Goal: Navigation & Orientation: Find specific page/section

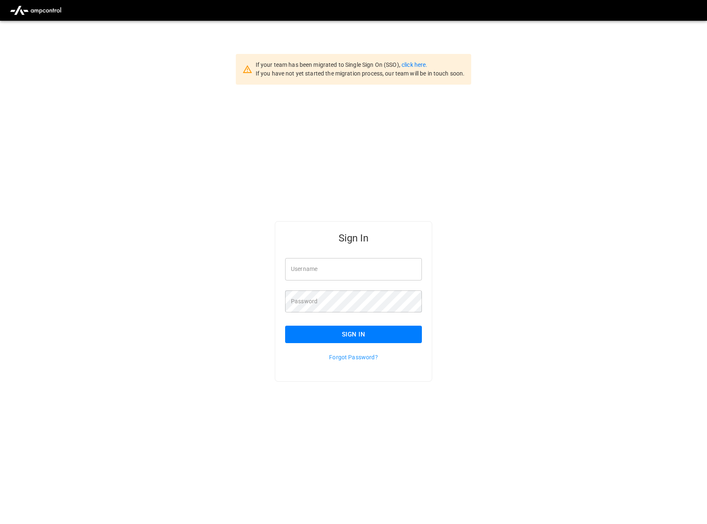
type input "**********"
click at [303, 335] on button "Sign In" at bounding box center [353, 334] width 137 height 17
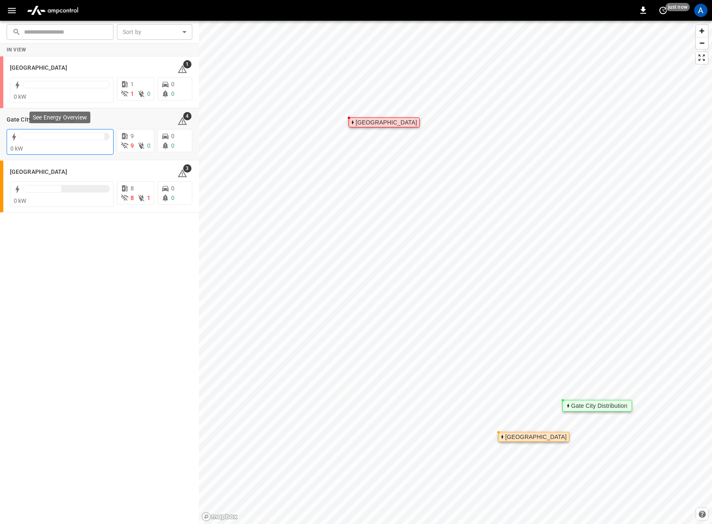
click at [73, 139] on div at bounding box center [62, 136] width 85 height 7
click at [81, 144] on div at bounding box center [64, 139] width 90 height 12
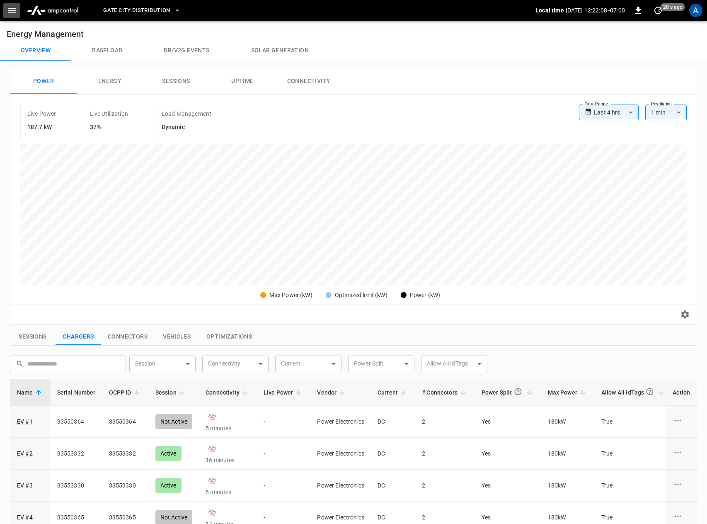
click at [4, 11] on button "button" at bounding box center [11, 10] width 17 height 15
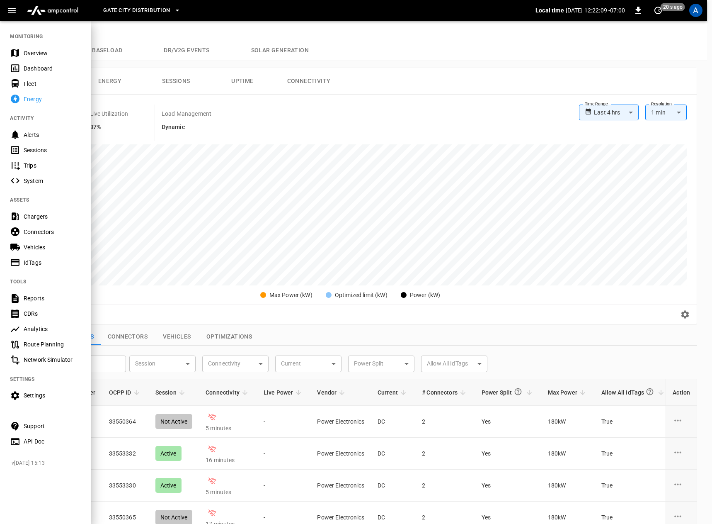
click at [34, 68] on div "Dashboard" at bounding box center [53, 68] width 58 height 8
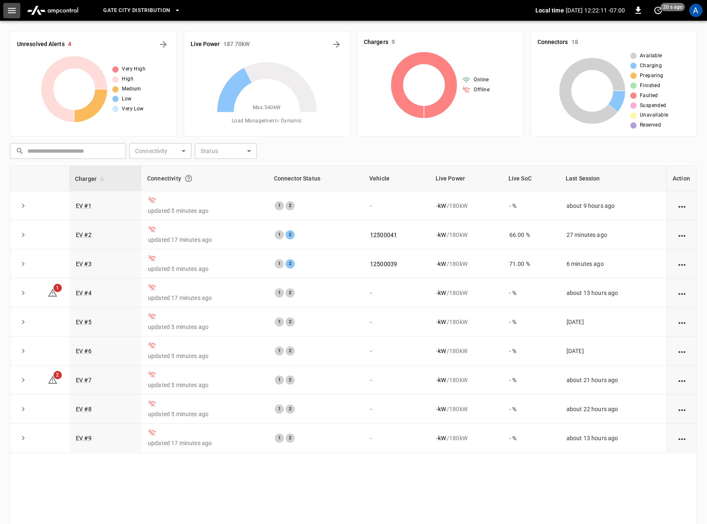
click at [10, 11] on icon "button" at bounding box center [12, 10] width 10 height 10
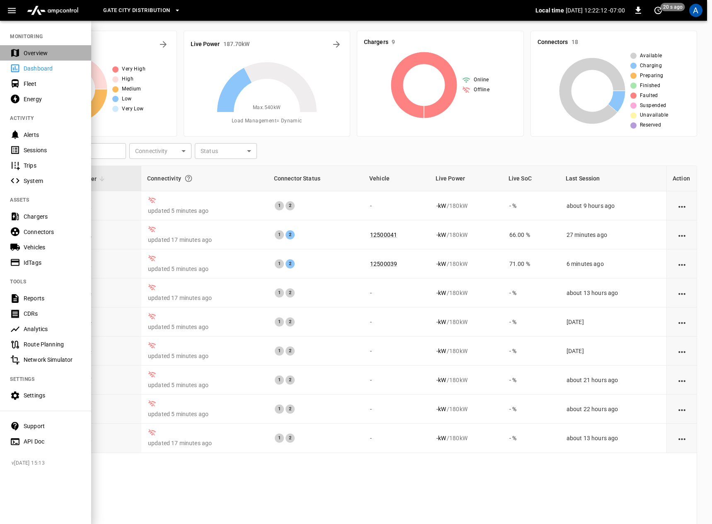
click at [26, 52] on div "Overview" at bounding box center [53, 53] width 58 height 8
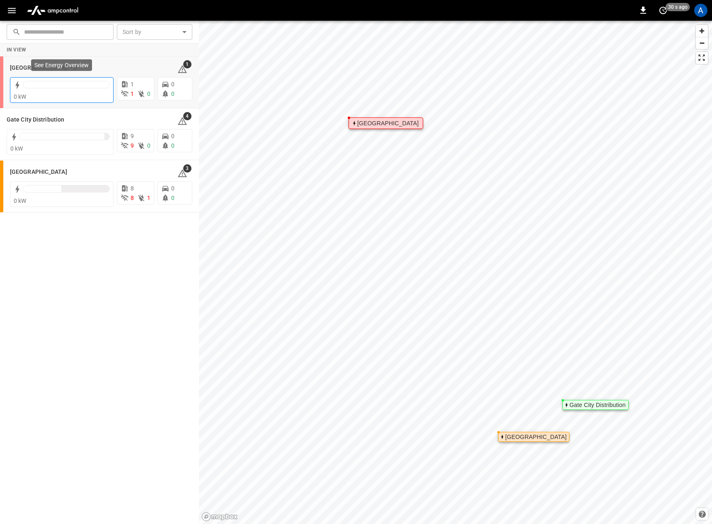
click at [67, 94] on div "0 kW" at bounding box center [62, 96] width 96 height 8
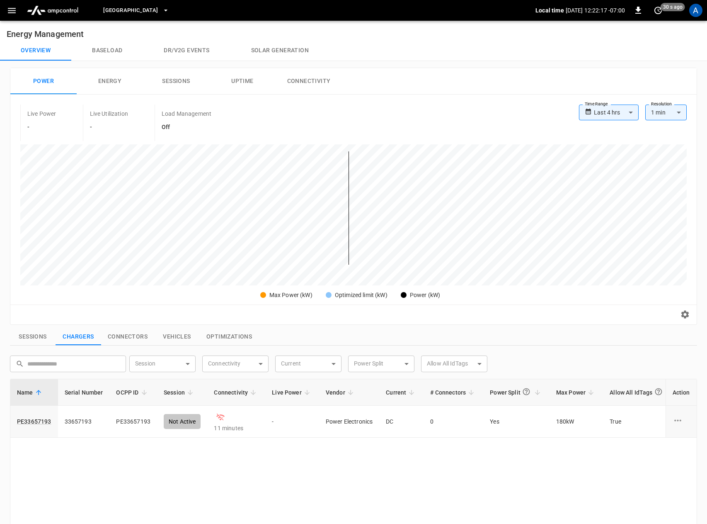
click at [605, 106] on label "Time Range" at bounding box center [596, 104] width 23 height 7
click at [607, 110] on body "**********" at bounding box center [353, 387] width 707 height 774
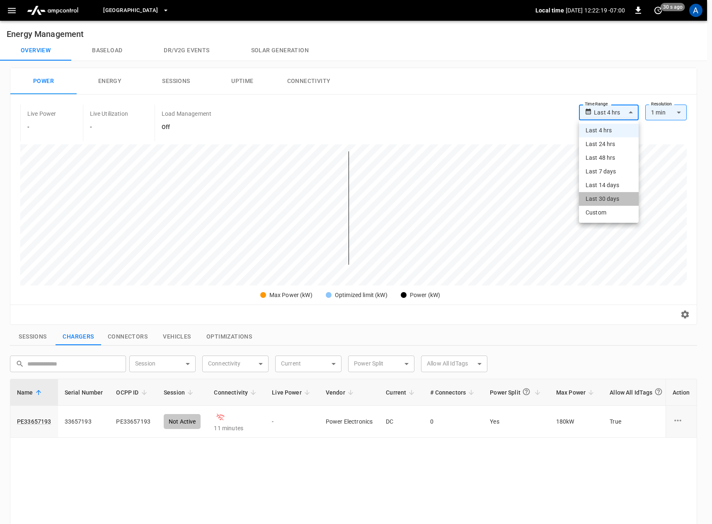
click at [606, 196] on li "Last 30 days" at bounding box center [609, 199] width 60 height 14
type input "**********"
type input "**"
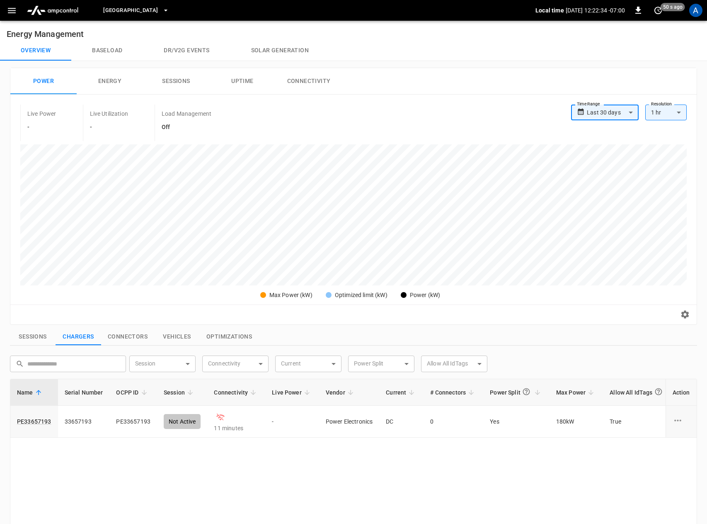
click at [8, 7] on icon "button" at bounding box center [12, 10] width 10 height 10
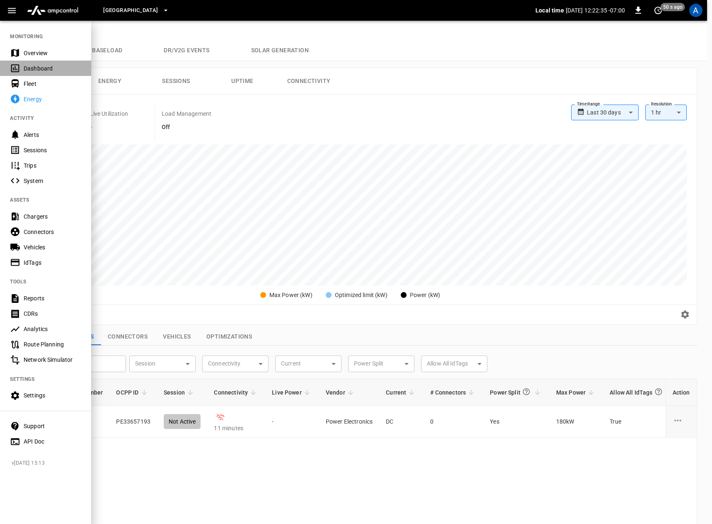
click at [31, 66] on div "Dashboard" at bounding box center [53, 68] width 58 height 8
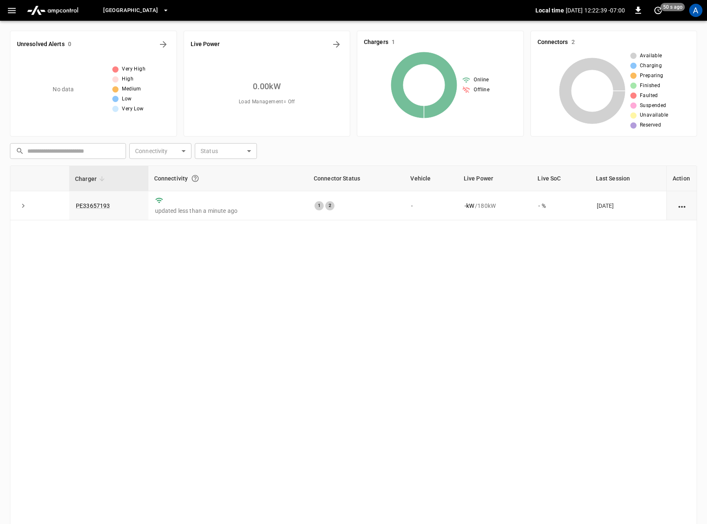
click at [11, 7] on icon "button" at bounding box center [12, 10] width 10 height 10
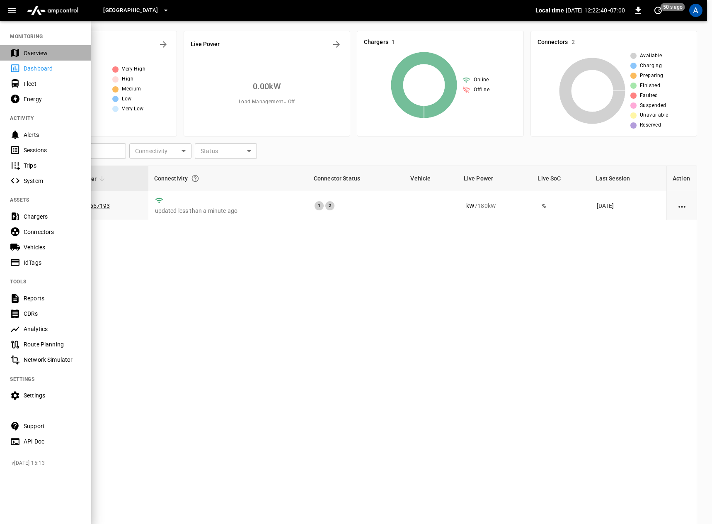
click at [40, 53] on div "Overview" at bounding box center [53, 53] width 58 height 8
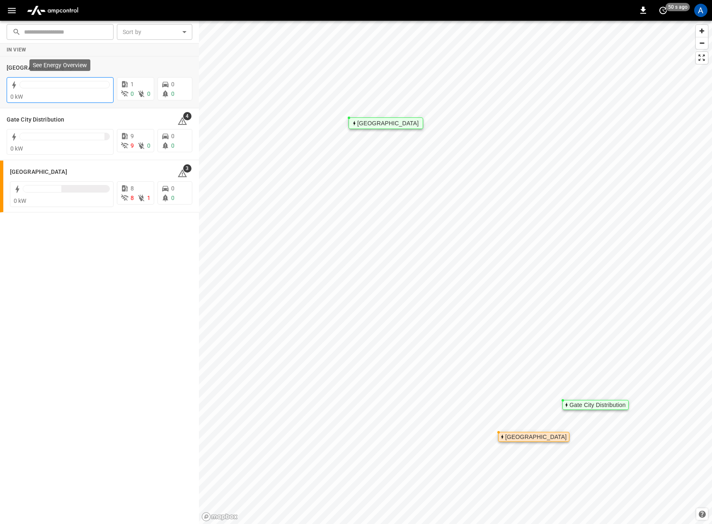
click at [54, 85] on div at bounding box center [64, 84] width 90 height 7
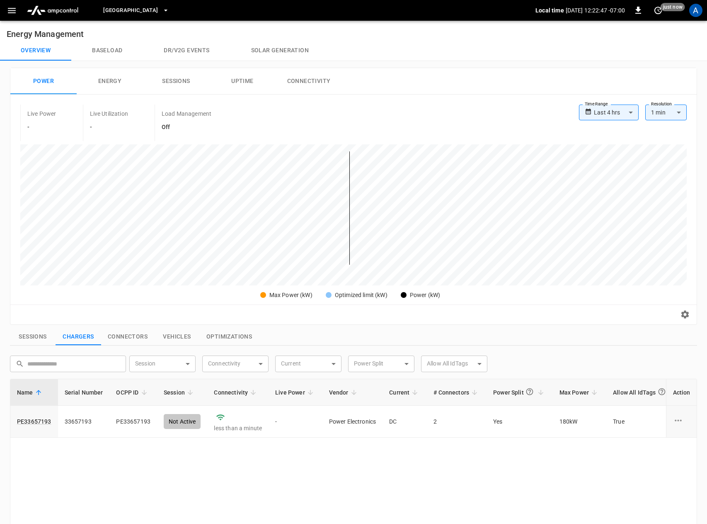
click at [12, 12] on icon "button" at bounding box center [12, 10] width 8 height 5
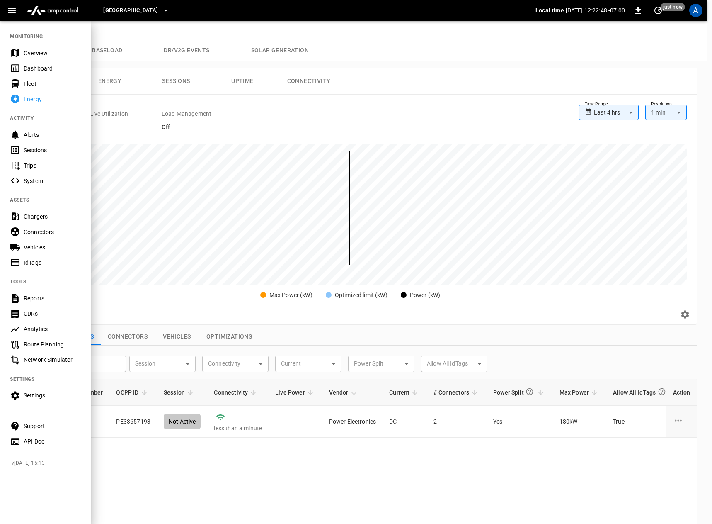
click at [25, 53] on div "Overview" at bounding box center [53, 53] width 58 height 8
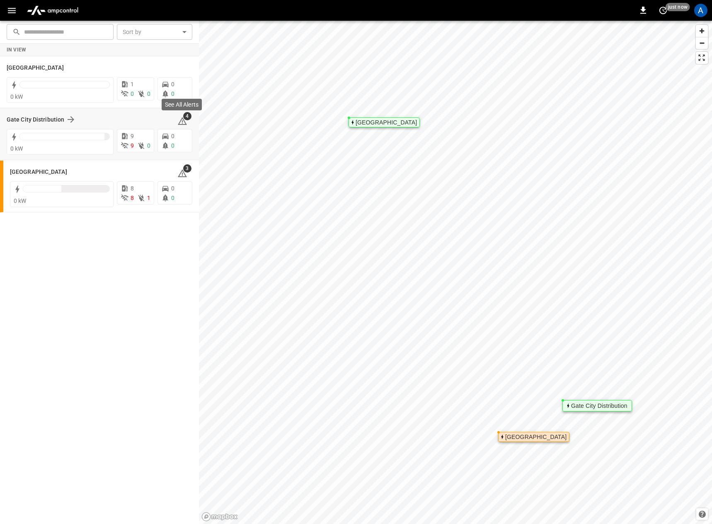
click at [188, 119] on span "4" at bounding box center [187, 116] width 8 height 8
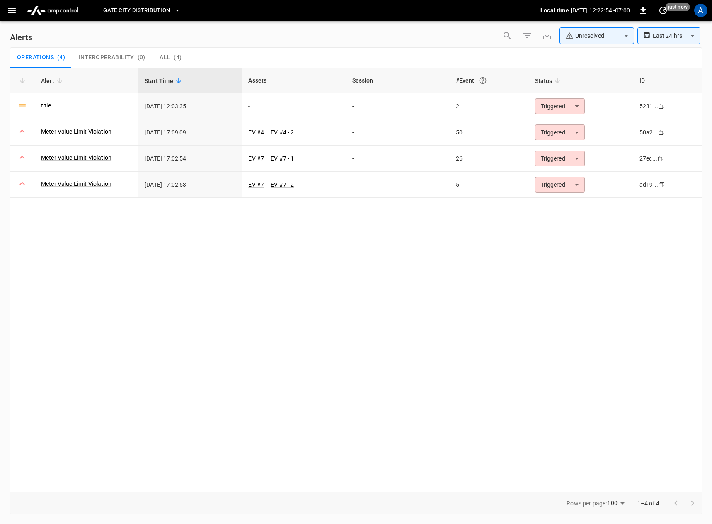
click at [8, 15] on icon "button" at bounding box center [12, 10] width 10 height 10
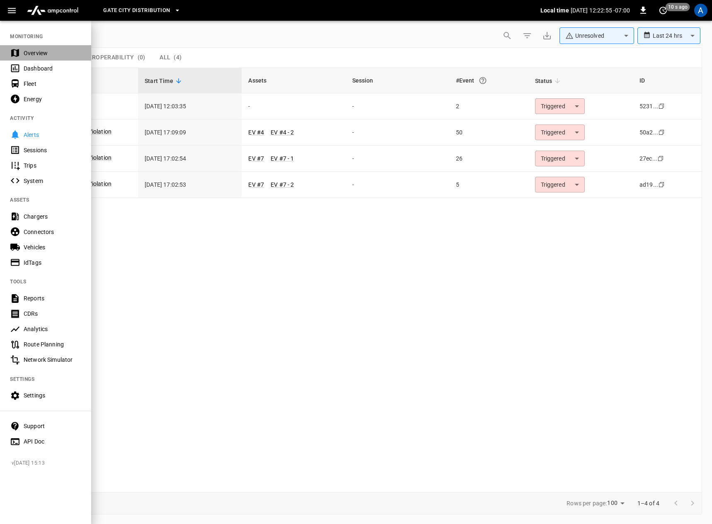
click at [26, 51] on div "Overview" at bounding box center [53, 53] width 58 height 8
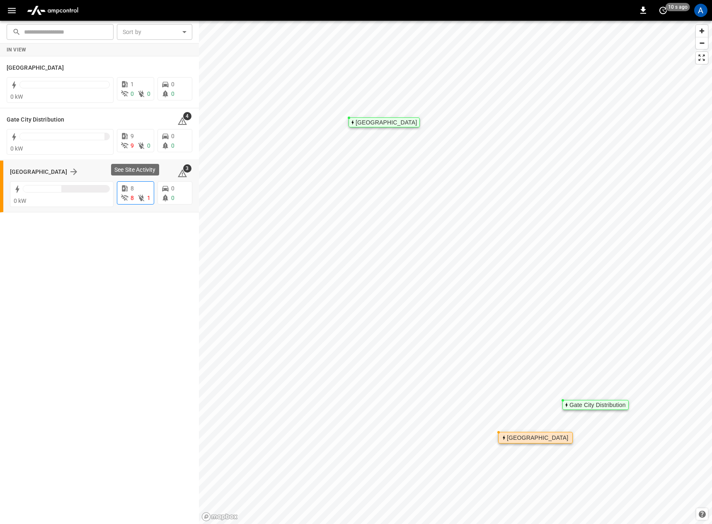
click at [131, 201] on span "8" at bounding box center [132, 197] width 3 height 7
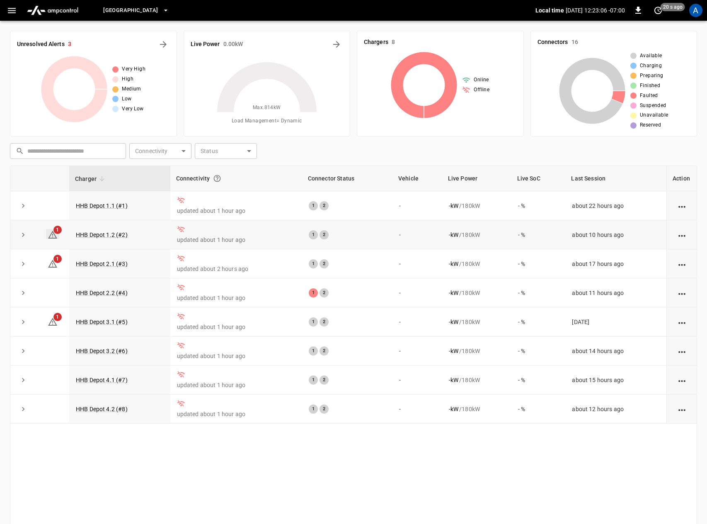
click at [52, 232] on icon at bounding box center [52, 235] width 9 height 8
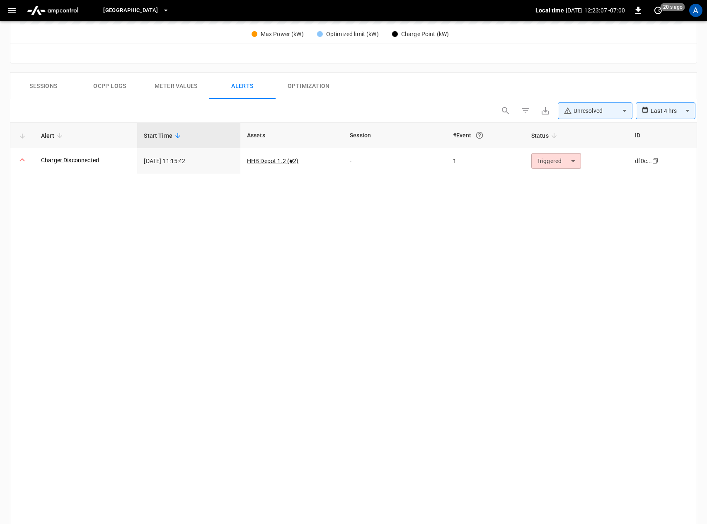
scroll to position [347, 0]
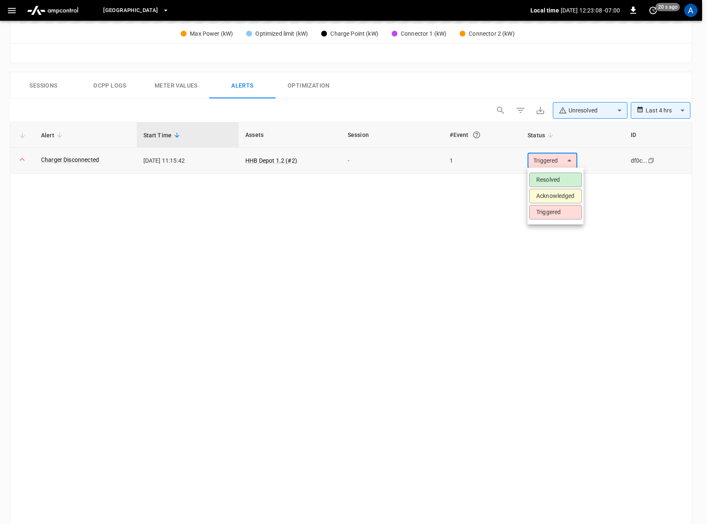
click at [559, 155] on body "**********" at bounding box center [353, 119] width 707 height 932
click at [559, 154] on div at bounding box center [356, 262] width 712 height 524
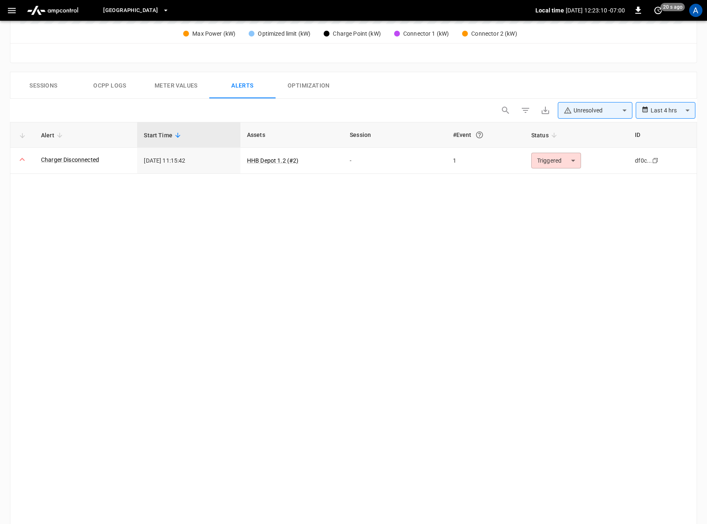
click at [263, 219] on div "Alert Start Time Assets Session #Event Status ID Charger Disconnected 2025-09-1…" at bounding box center [354, 334] width 688 height 424
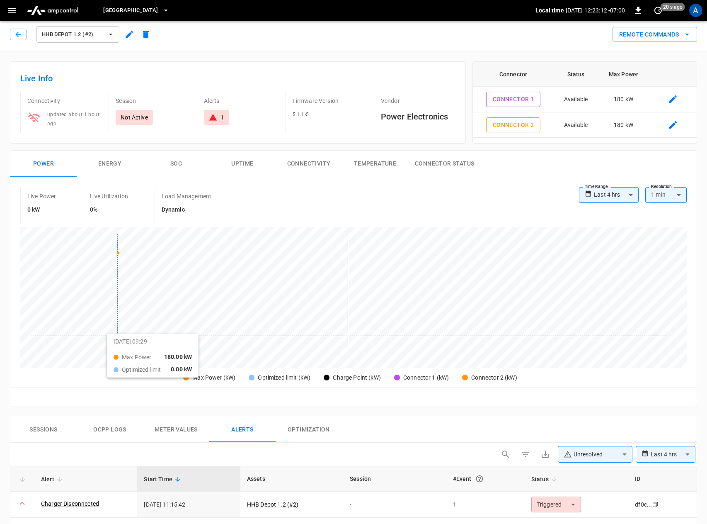
scroll to position [0, 0]
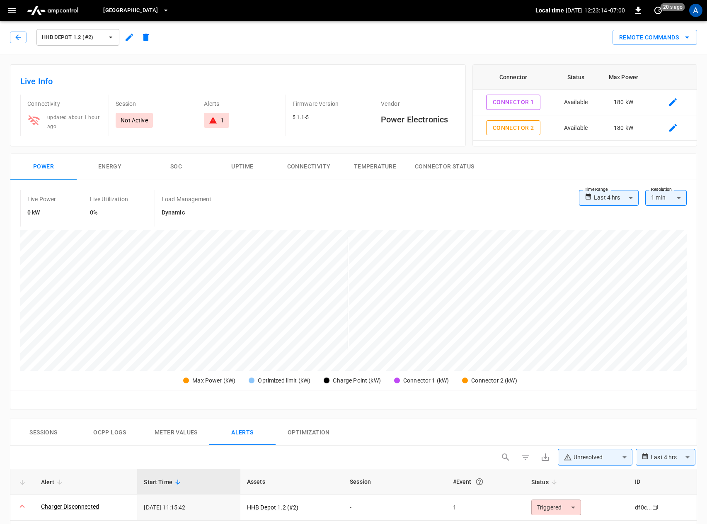
click at [224, 118] on div "1" at bounding box center [222, 120] width 3 height 8
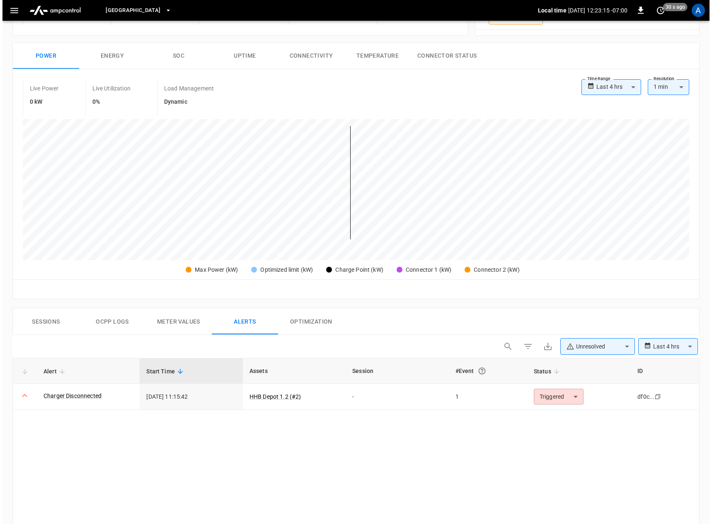
scroll to position [105, 0]
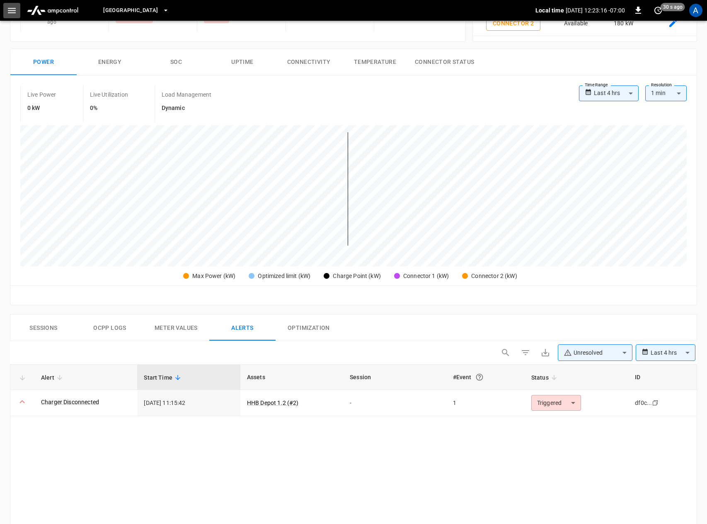
click at [13, 8] on icon "button" at bounding box center [12, 10] width 8 height 5
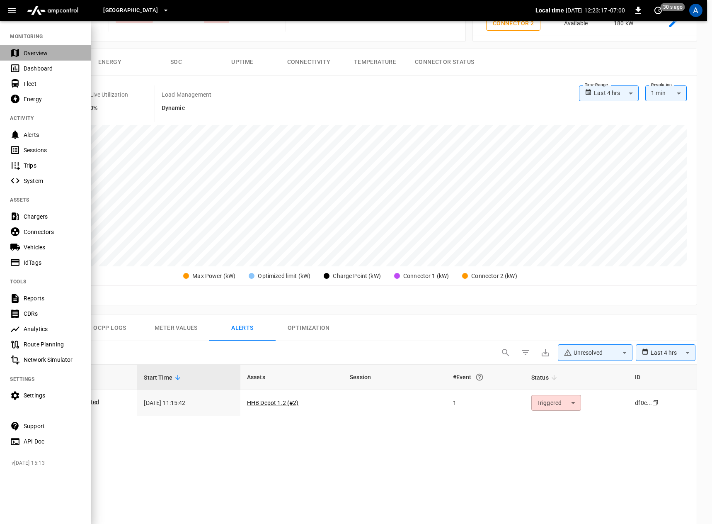
click at [36, 52] on div "Overview" at bounding box center [53, 53] width 58 height 8
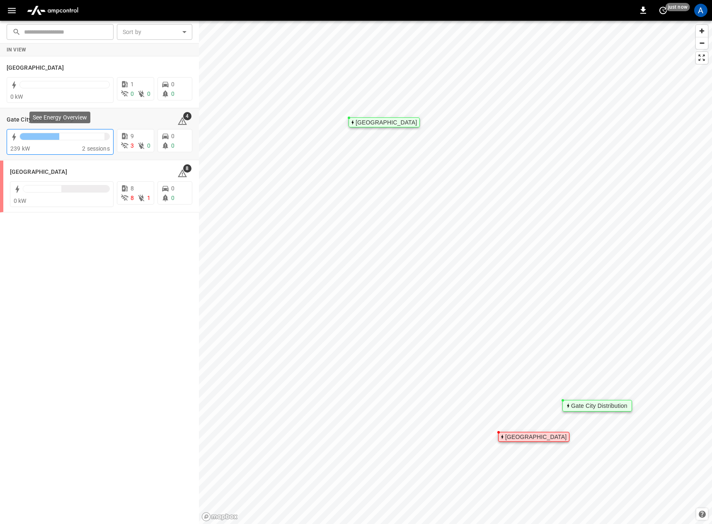
click at [46, 138] on div at bounding box center [39, 136] width 39 height 7
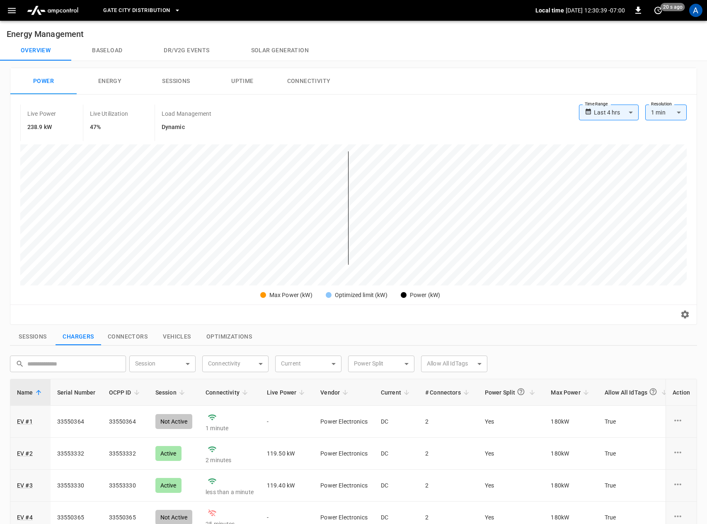
click at [11, 12] on icon "button" at bounding box center [12, 10] width 10 height 10
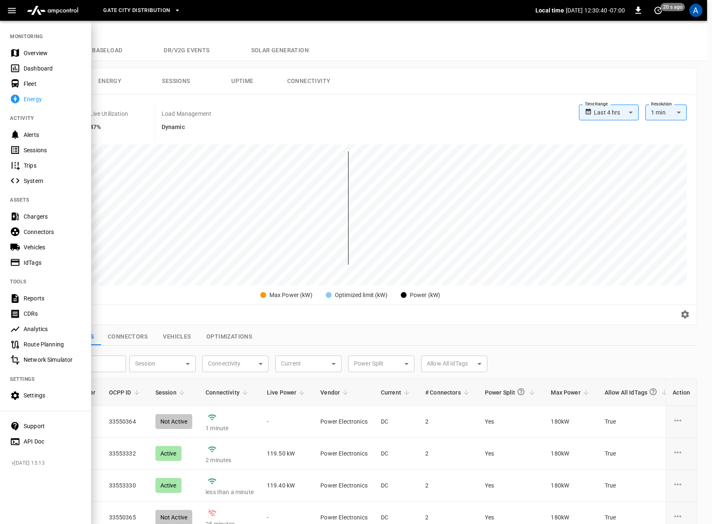
click at [28, 54] on div "Overview" at bounding box center [53, 53] width 58 height 8
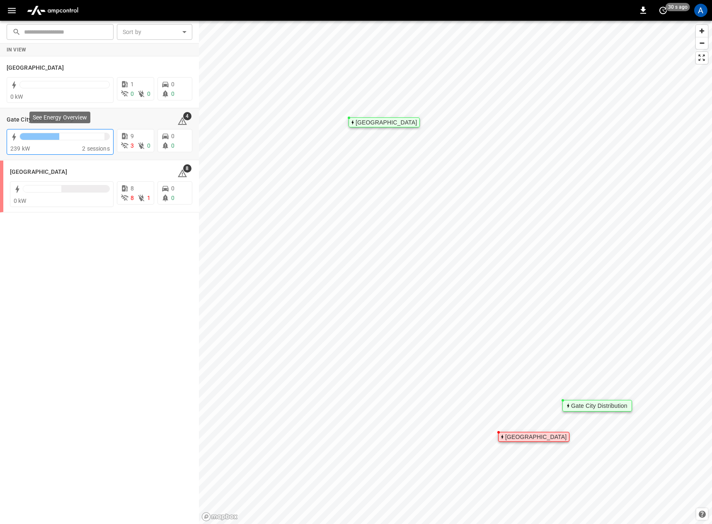
click at [55, 146] on div "239 kW" at bounding box center [46, 148] width 72 height 8
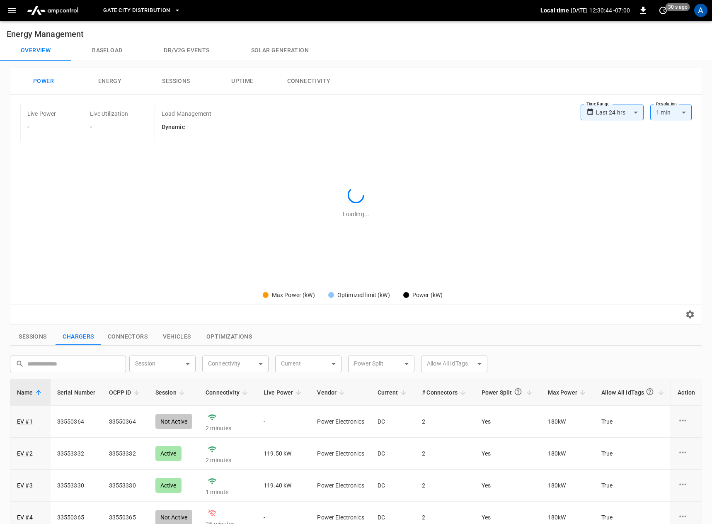
type input "**********"
click at [11, 10] on icon "button" at bounding box center [12, 10] width 8 height 5
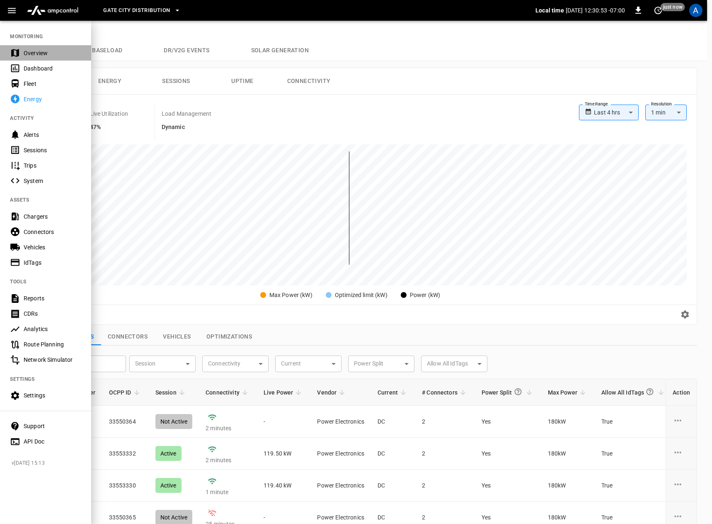
click at [30, 50] on div "Overview" at bounding box center [53, 53] width 58 height 8
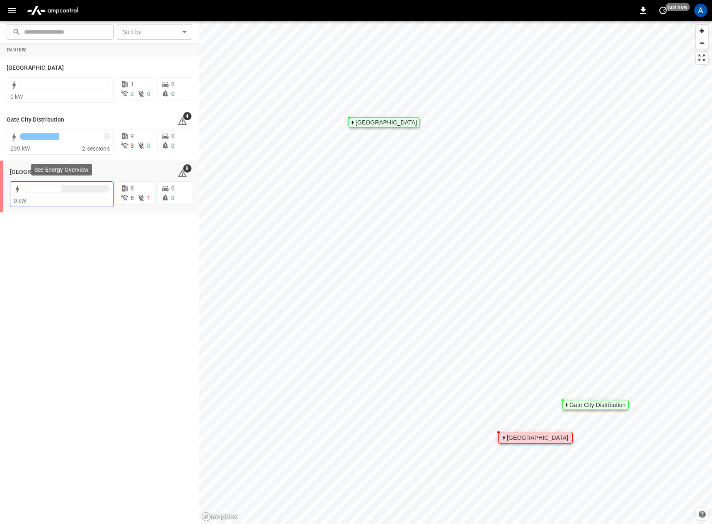
click at [52, 189] on div at bounding box center [42, 188] width 38 height 7
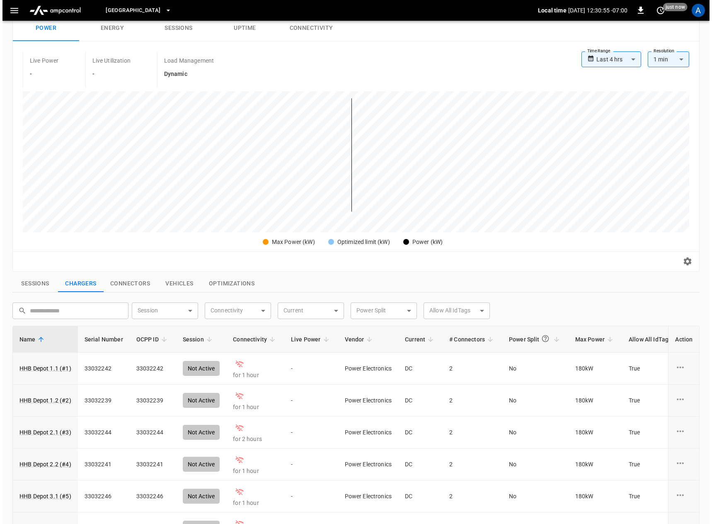
scroll to position [249, 0]
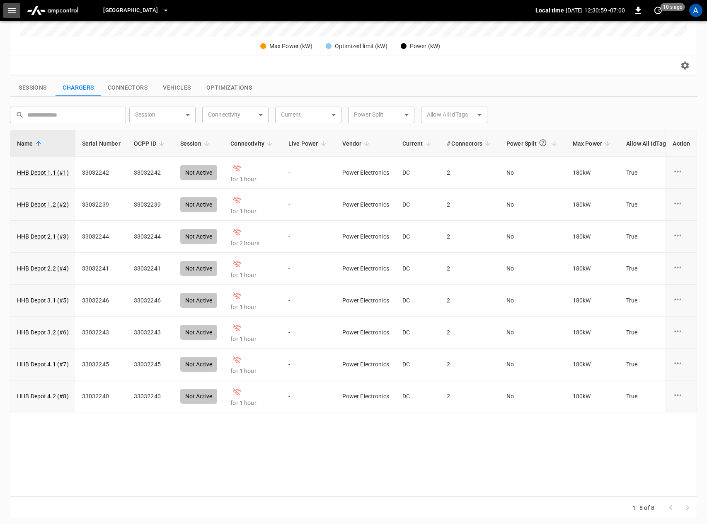
click at [16, 12] on icon "button" at bounding box center [12, 10] width 10 height 10
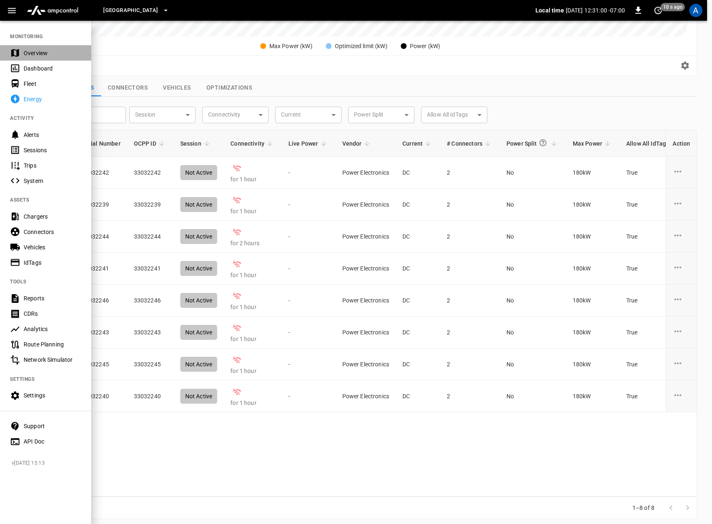
click at [29, 55] on div "Overview" at bounding box center [53, 53] width 58 height 8
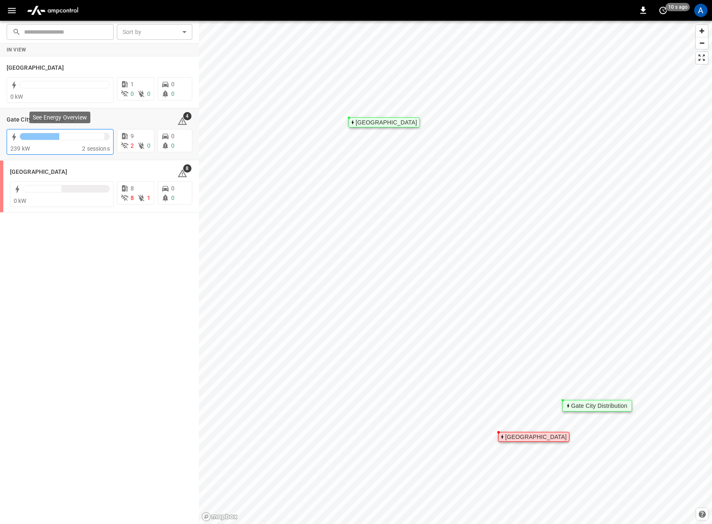
click at [65, 144] on div at bounding box center [64, 139] width 90 height 12
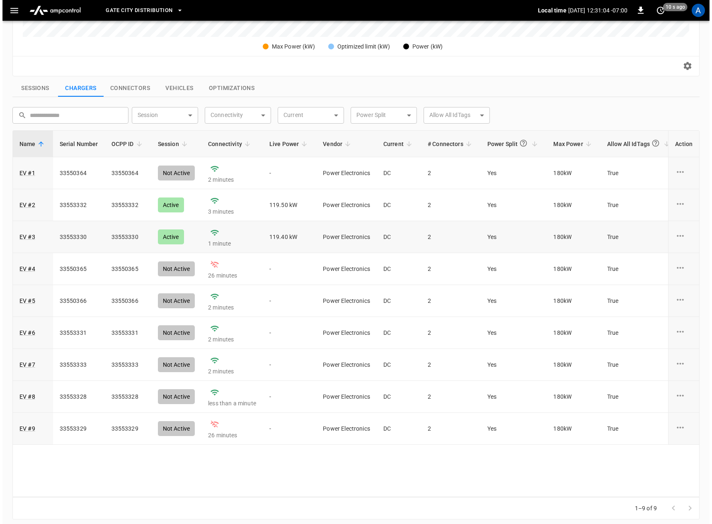
scroll to position [250, 0]
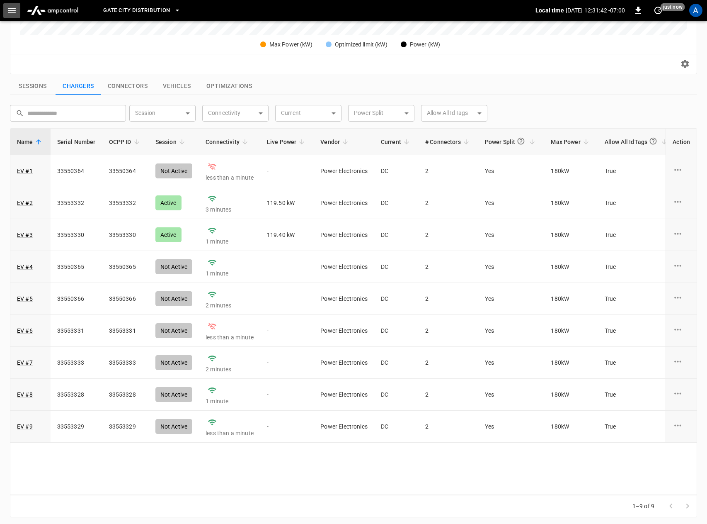
click at [8, 13] on icon "button" at bounding box center [12, 10] width 8 height 5
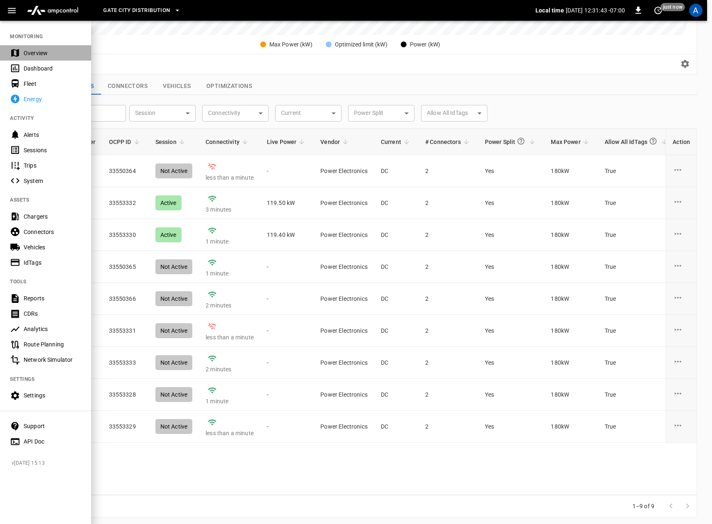
click at [30, 55] on div "Overview" at bounding box center [53, 53] width 58 height 8
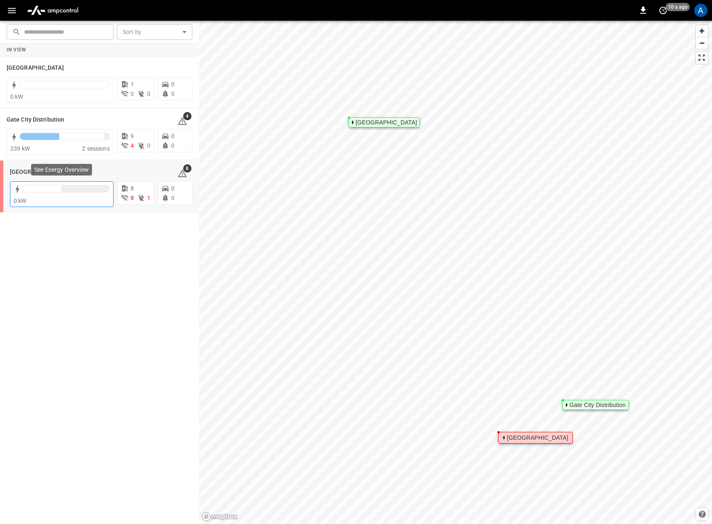
click at [43, 191] on div at bounding box center [42, 188] width 38 height 7
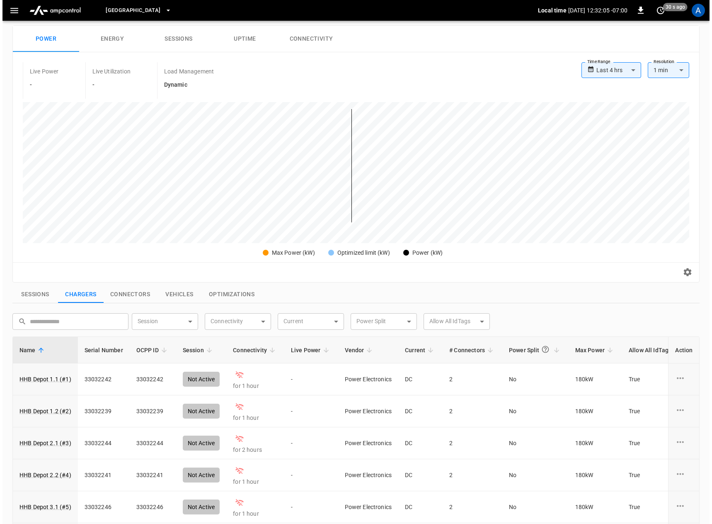
scroll to position [41, 0]
click at [12, 12] on icon "button" at bounding box center [12, 10] width 10 height 10
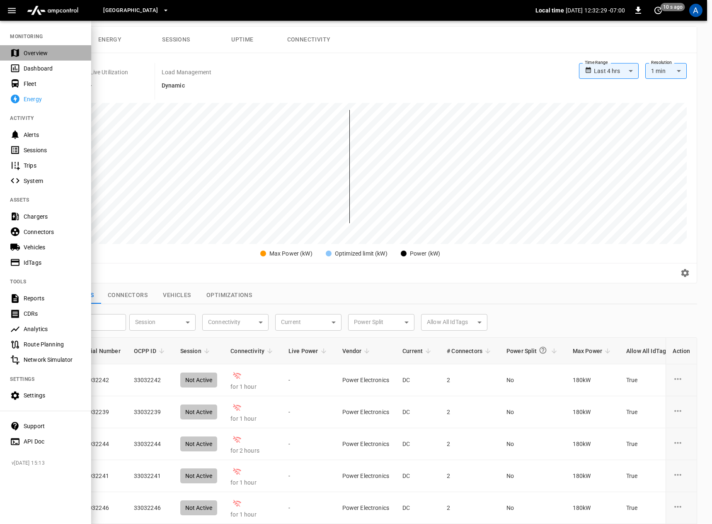
click at [29, 52] on div "Overview" at bounding box center [53, 53] width 58 height 8
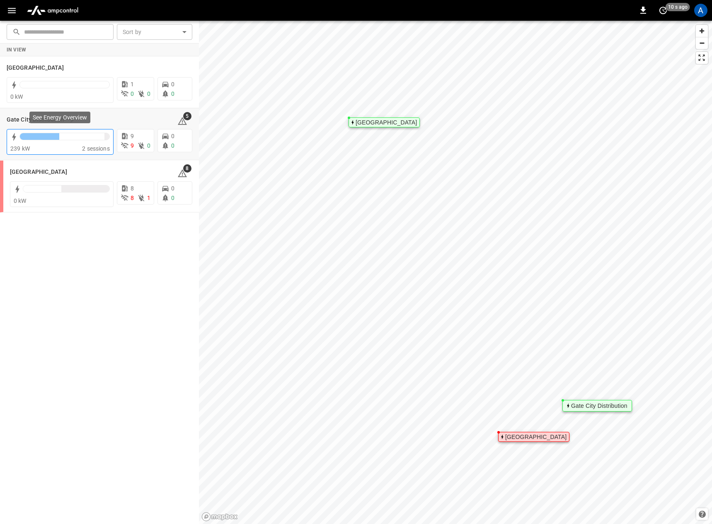
click at [58, 144] on div at bounding box center [64, 139] width 90 height 12
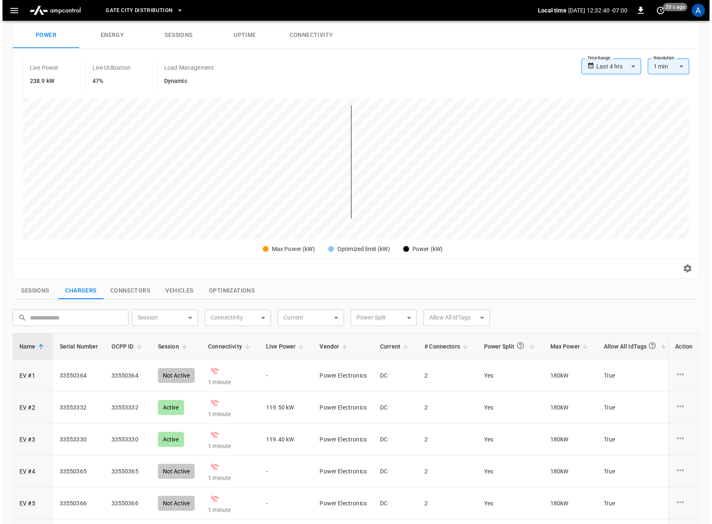
scroll to position [166, 0]
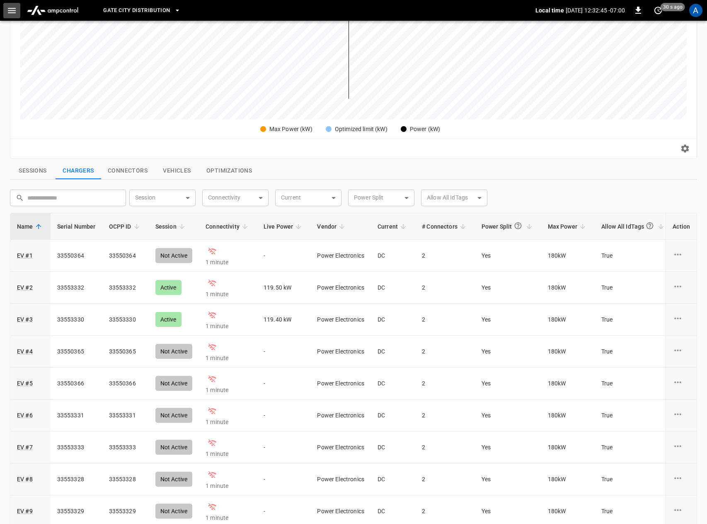
click at [7, 15] on icon "button" at bounding box center [12, 10] width 10 height 10
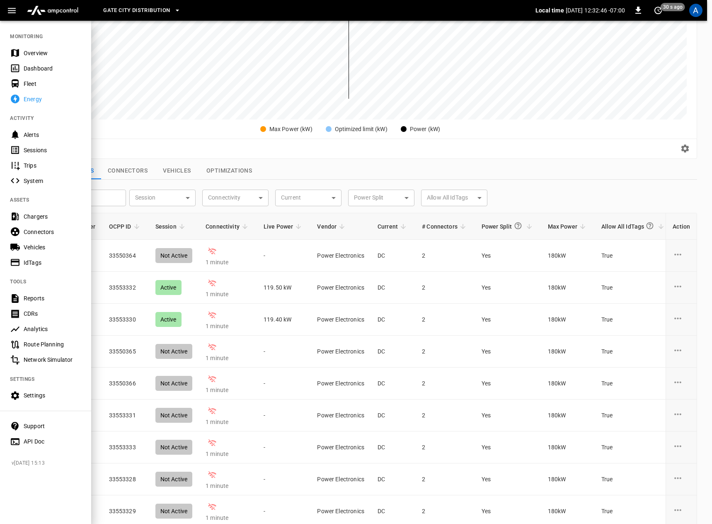
click at [32, 53] on div "Overview" at bounding box center [53, 53] width 58 height 8
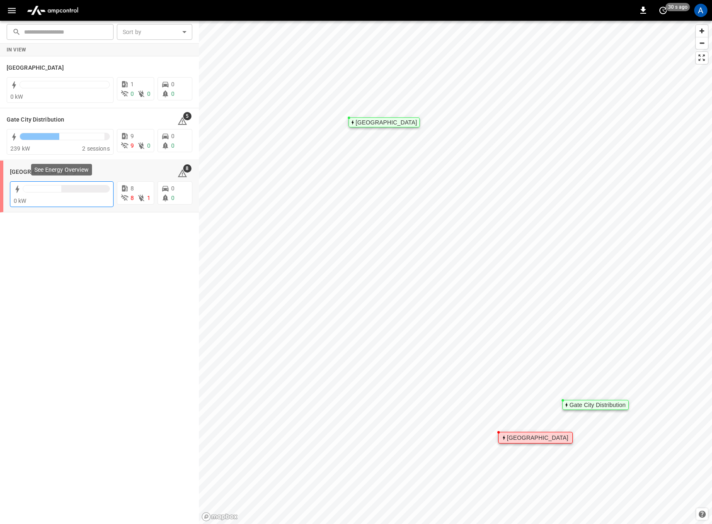
click at [77, 200] on div "0 kW" at bounding box center [62, 201] width 96 height 8
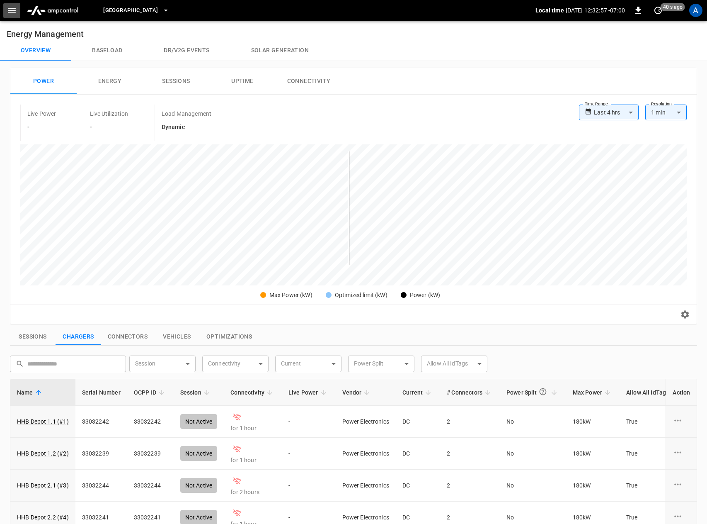
click at [11, 5] on icon "button" at bounding box center [12, 10] width 10 height 10
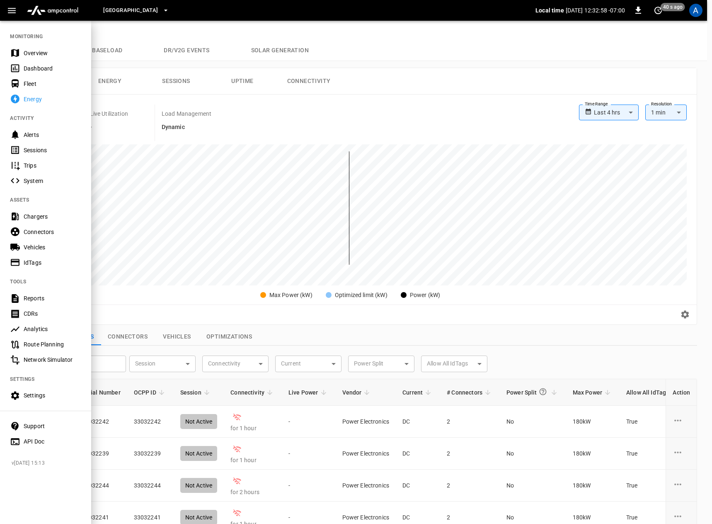
click at [31, 49] on div "Overview" at bounding box center [53, 53] width 58 height 8
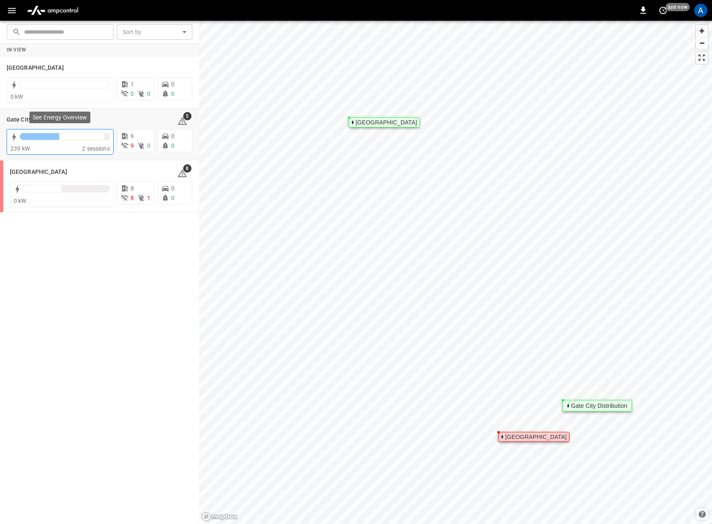
click at [62, 139] on div at bounding box center [62, 136] width 85 height 7
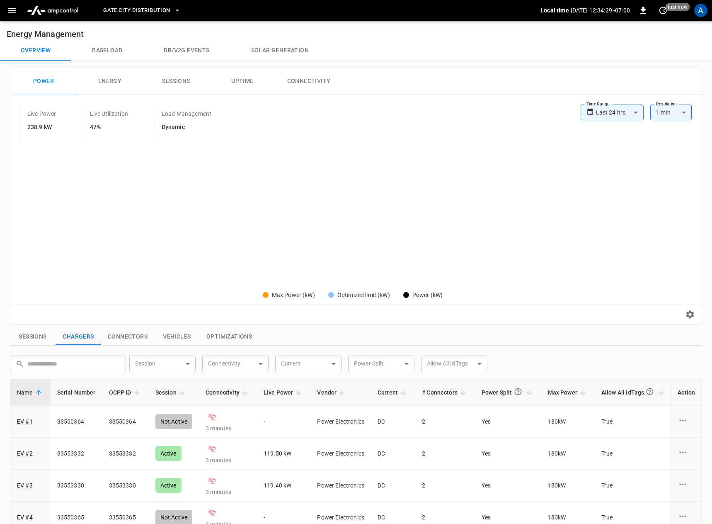
type input "**********"
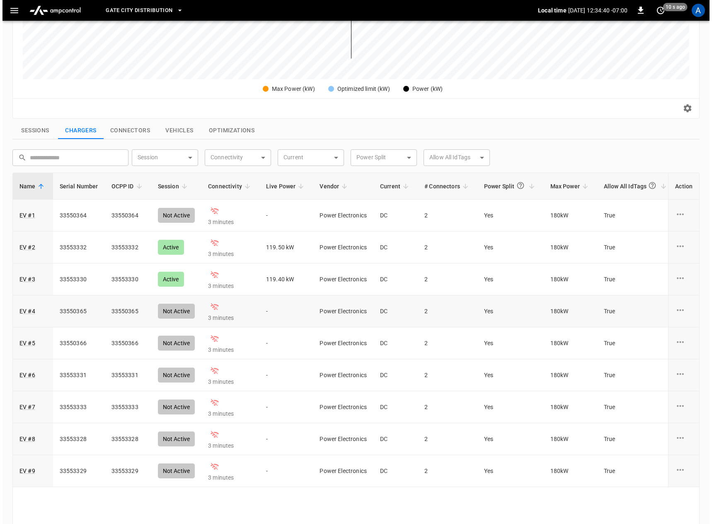
scroll to position [126, 0]
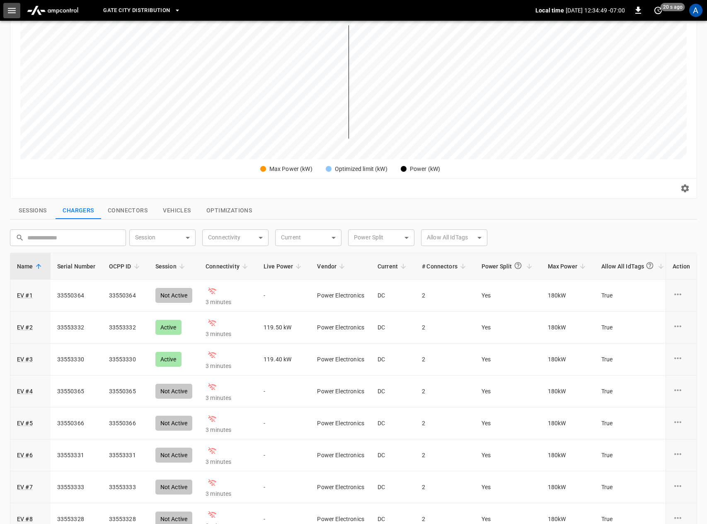
click at [17, 8] on icon "button" at bounding box center [12, 10] width 10 height 10
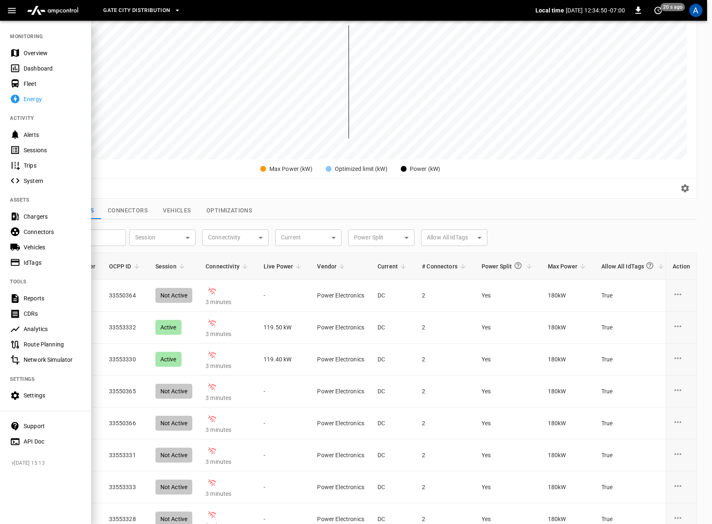
click at [32, 50] on div "Overview" at bounding box center [53, 53] width 58 height 8
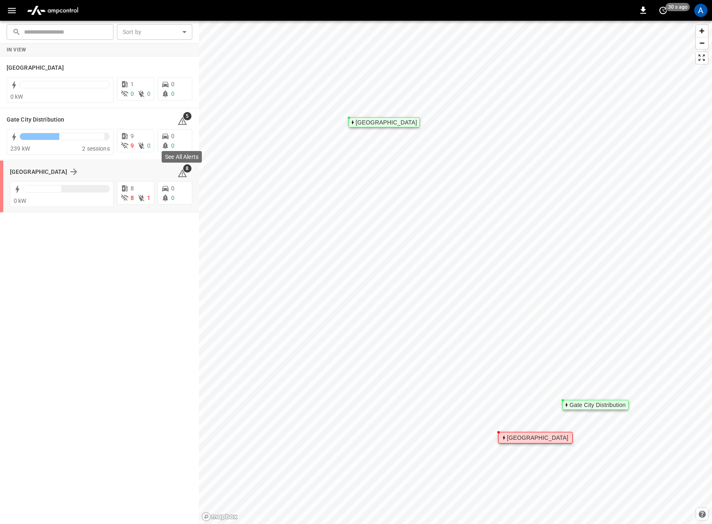
click at [192, 167] on div "See All Alerts" at bounding box center [182, 159] width 42 height 18
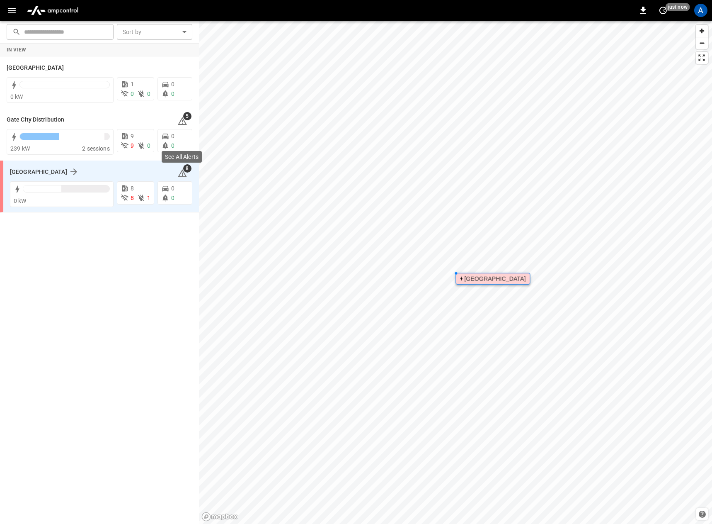
click at [187, 169] on span "8" at bounding box center [187, 168] width 8 height 8
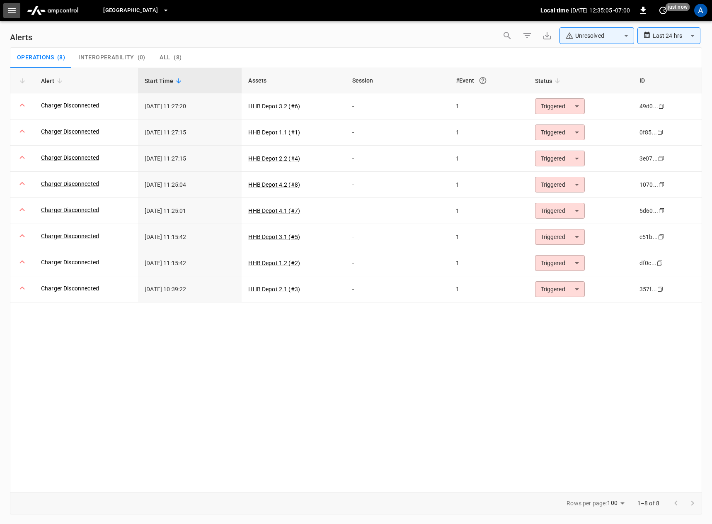
click at [8, 12] on icon "button" at bounding box center [12, 10] width 10 height 10
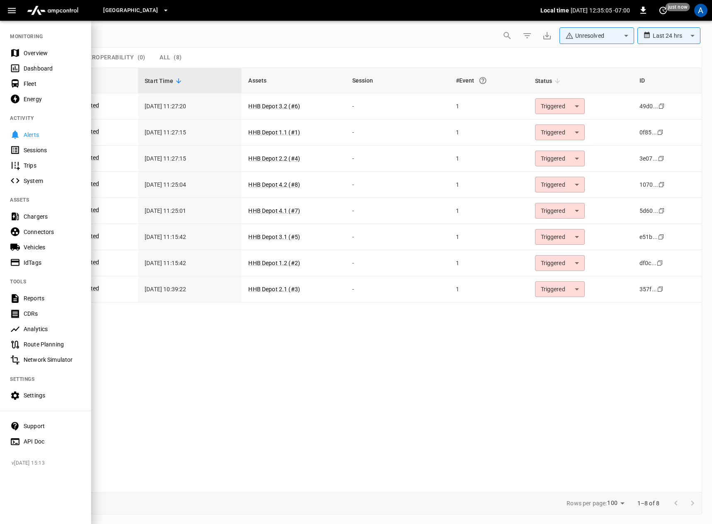
click at [37, 52] on div "Overview" at bounding box center [53, 53] width 58 height 8
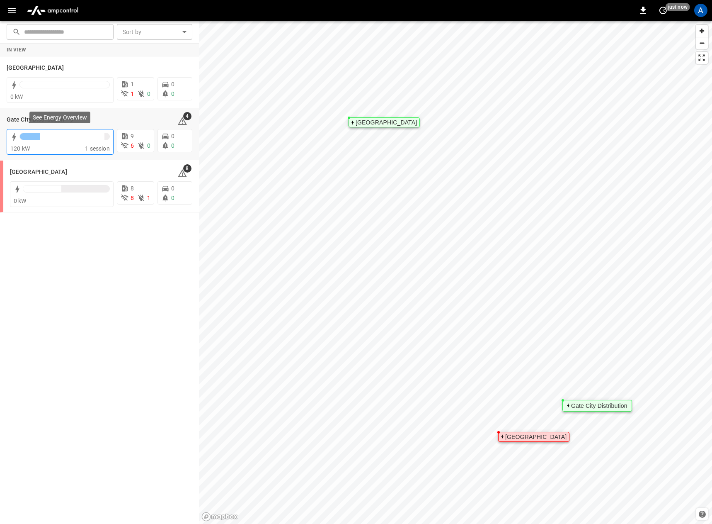
click at [46, 138] on div at bounding box center [62, 136] width 85 height 7
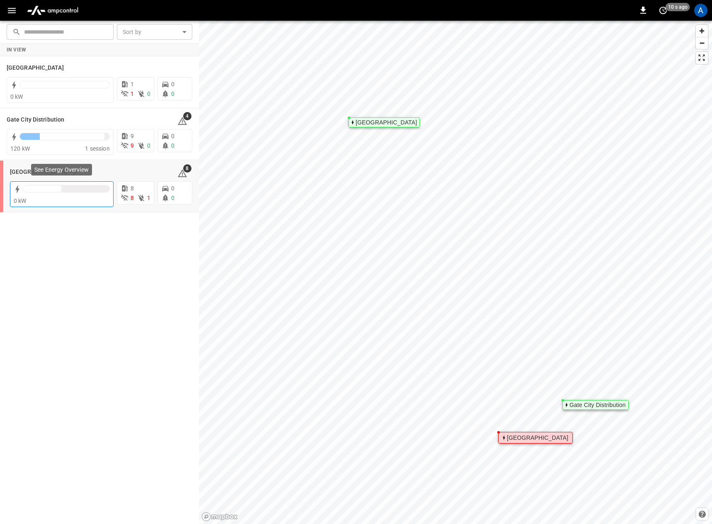
click at [52, 192] on div at bounding box center [66, 188] width 87 height 7
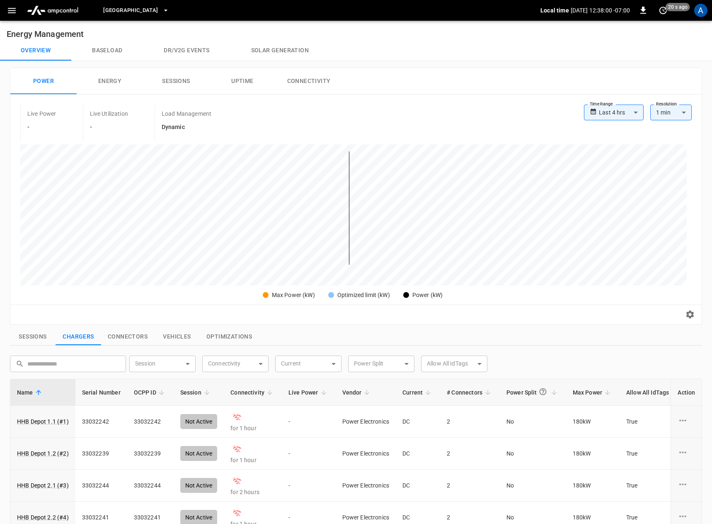
click at [618, 109] on body "**********" at bounding box center [356, 387] width 712 height 774
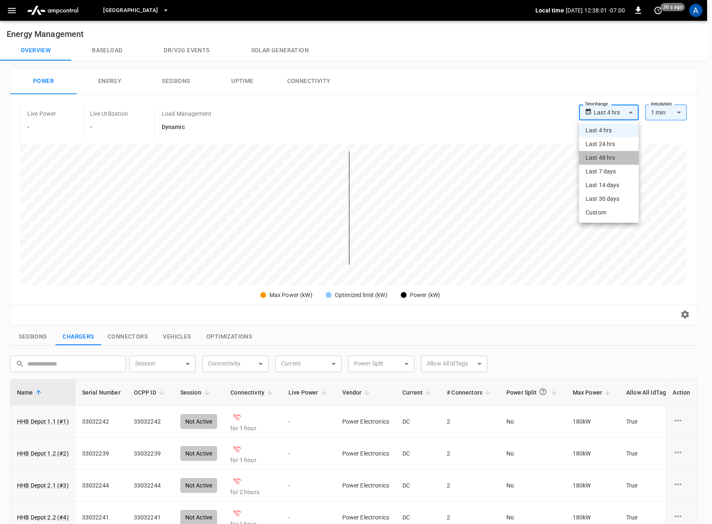
click at [601, 152] on li "Last 48 hrs" at bounding box center [609, 158] width 60 height 14
type input "**********"
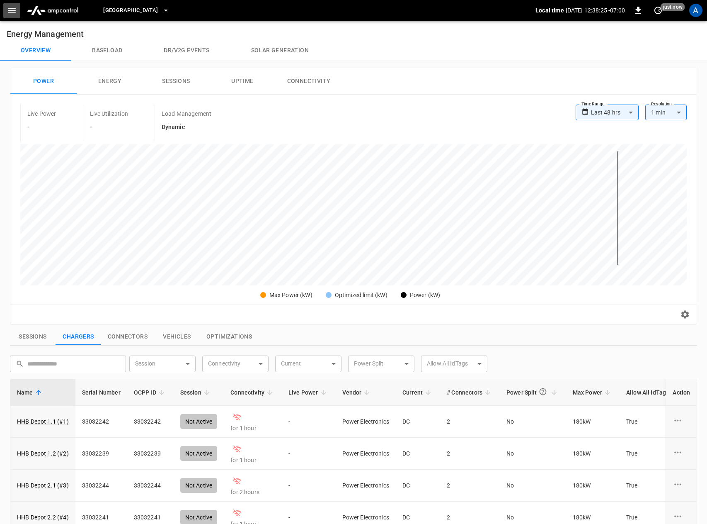
click at [9, 10] on icon "button" at bounding box center [12, 10] width 8 height 5
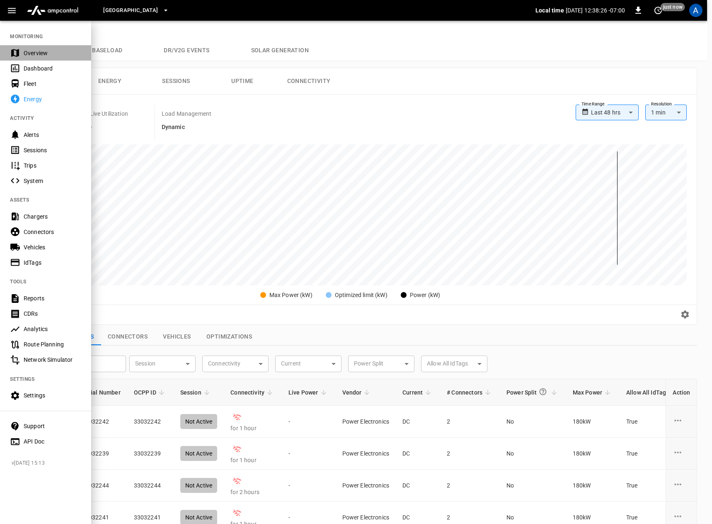
click at [39, 50] on div "Overview" at bounding box center [53, 53] width 58 height 8
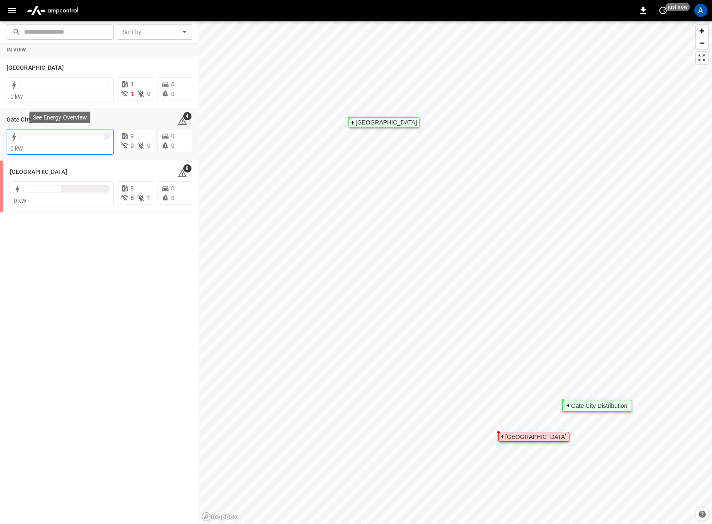
click at [69, 143] on div at bounding box center [64, 139] width 90 height 12
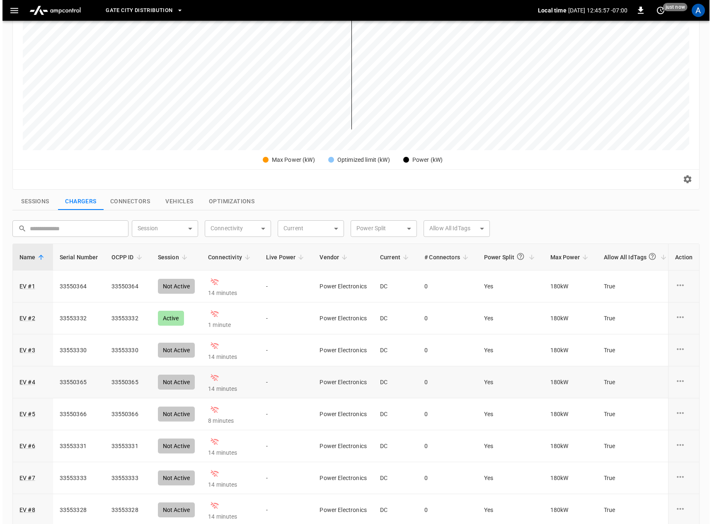
scroll to position [124, 0]
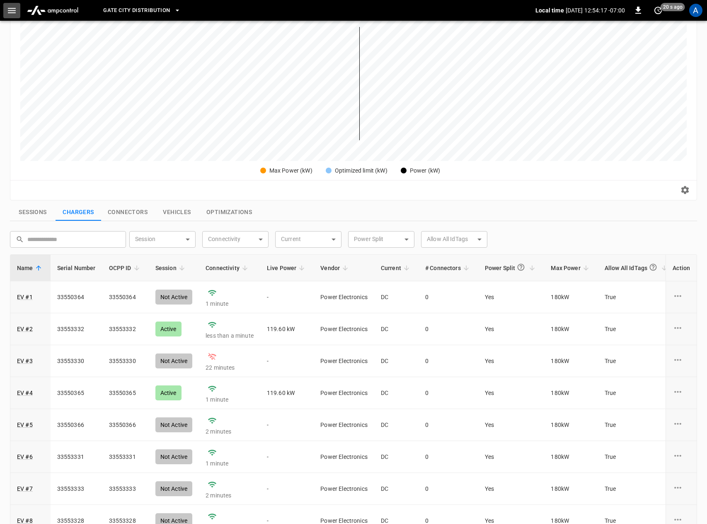
click at [17, 4] on button "button" at bounding box center [11, 10] width 17 height 15
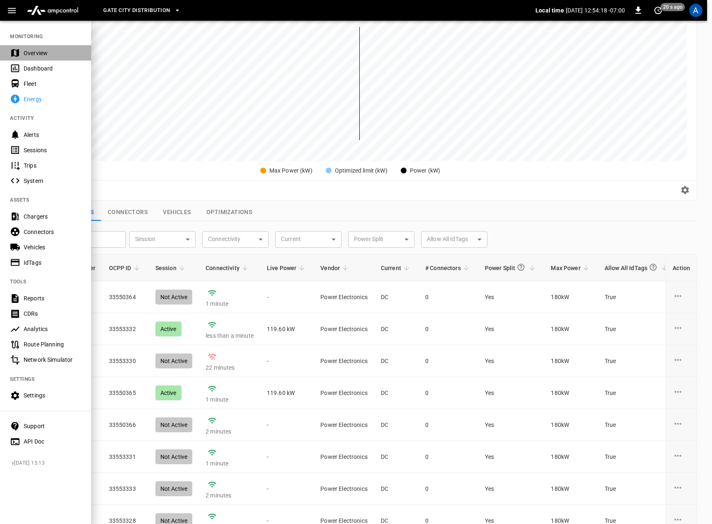
click at [29, 52] on div "Overview" at bounding box center [53, 53] width 58 height 8
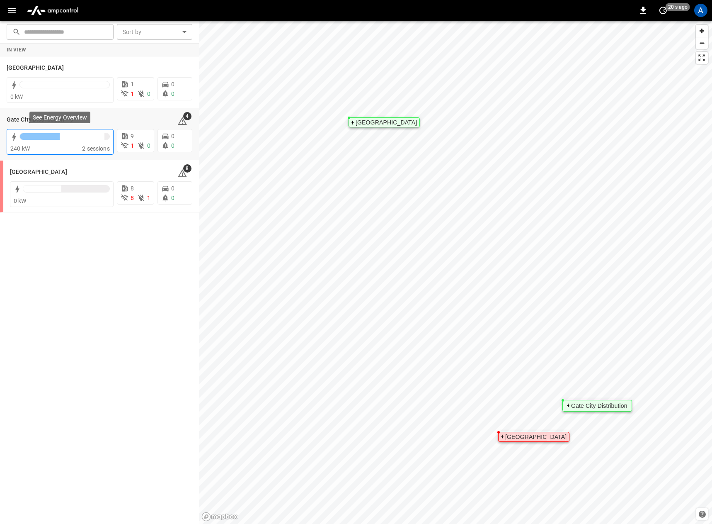
click at [71, 139] on div at bounding box center [62, 136] width 85 height 7
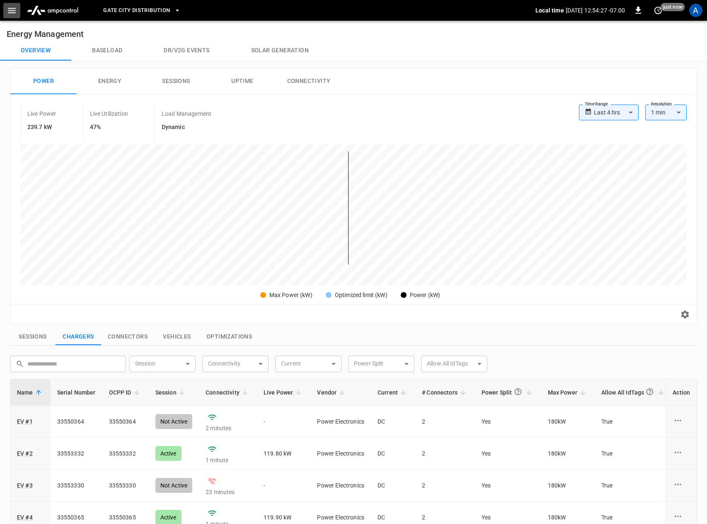
click at [5, 14] on button "button" at bounding box center [11, 10] width 17 height 15
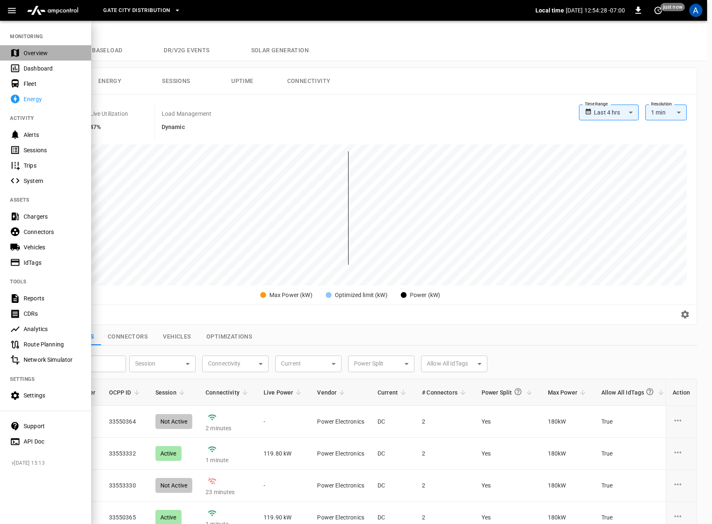
click at [35, 51] on div "Overview" at bounding box center [53, 53] width 58 height 8
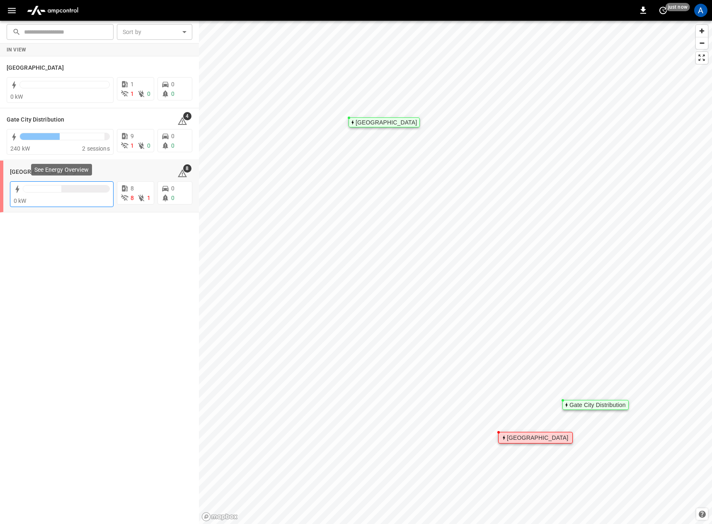
click at [61, 186] on div at bounding box center [42, 188] width 38 height 7
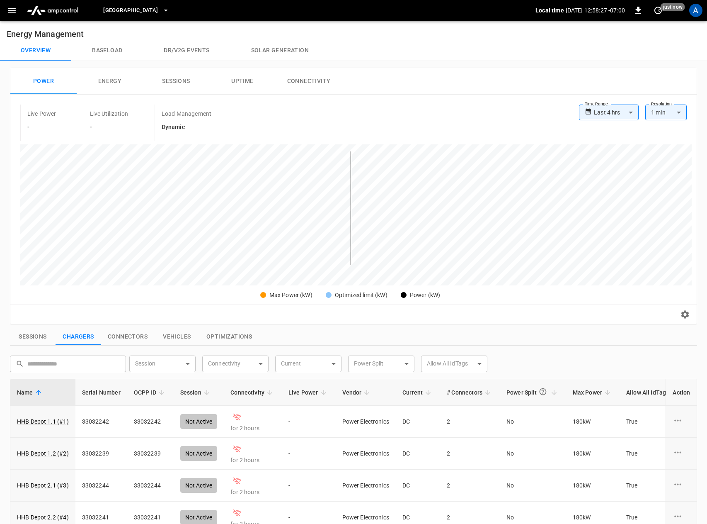
click at [13, 10] on icon "button" at bounding box center [12, 10] width 8 height 5
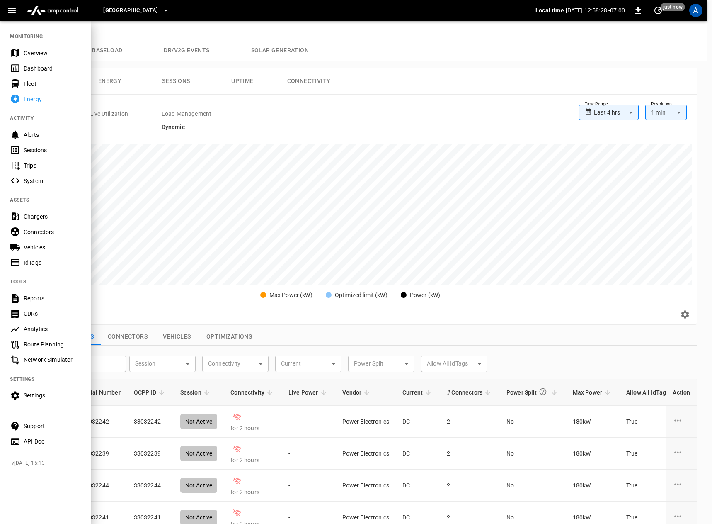
click at [26, 50] on div "Overview" at bounding box center [53, 53] width 58 height 8
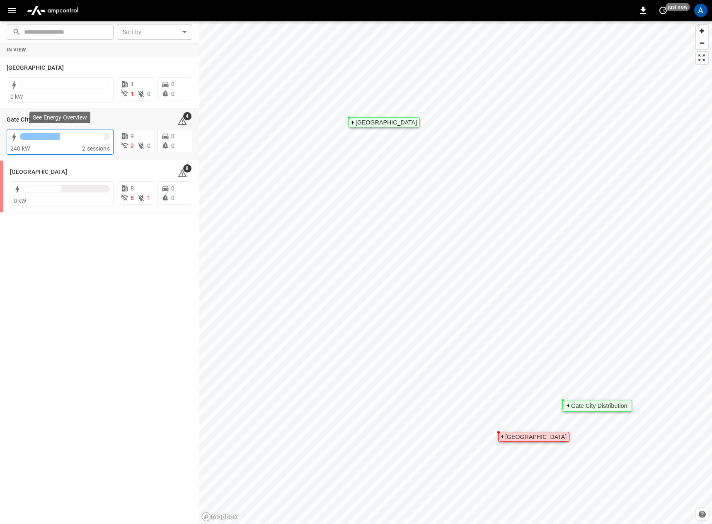
click at [41, 137] on div at bounding box center [40, 136] width 40 height 7
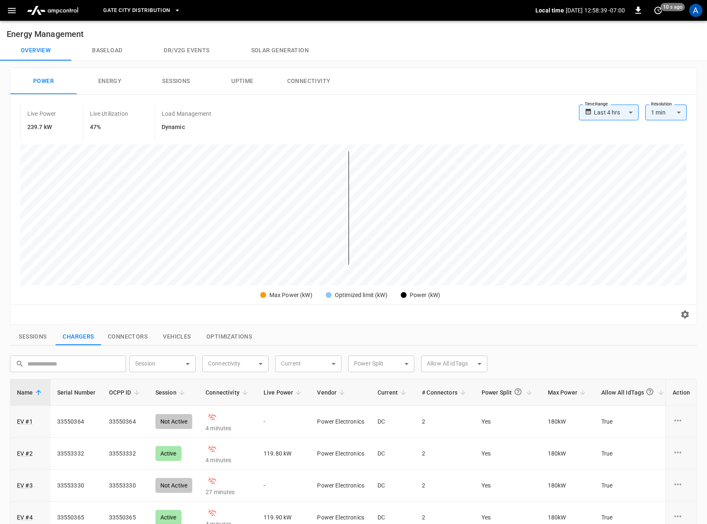
click at [9, 10] on icon "button" at bounding box center [12, 10] width 8 height 5
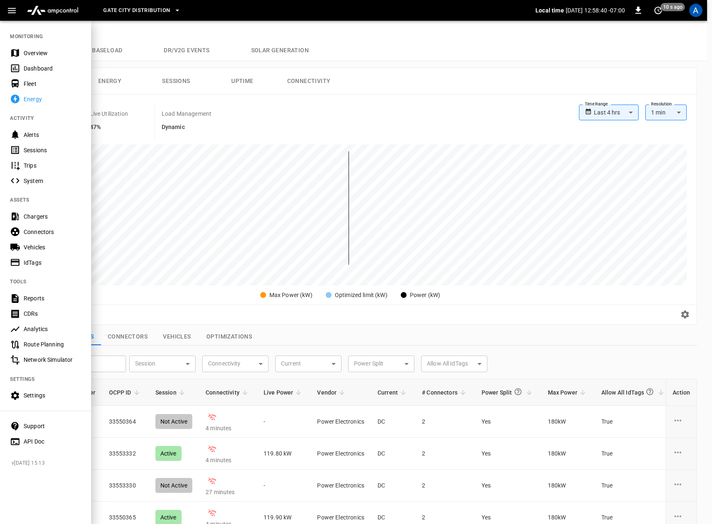
click at [34, 48] on div "Overview" at bounding box center [45, 52] width 91 height 15
